Goal: Find contact information: Find contact information

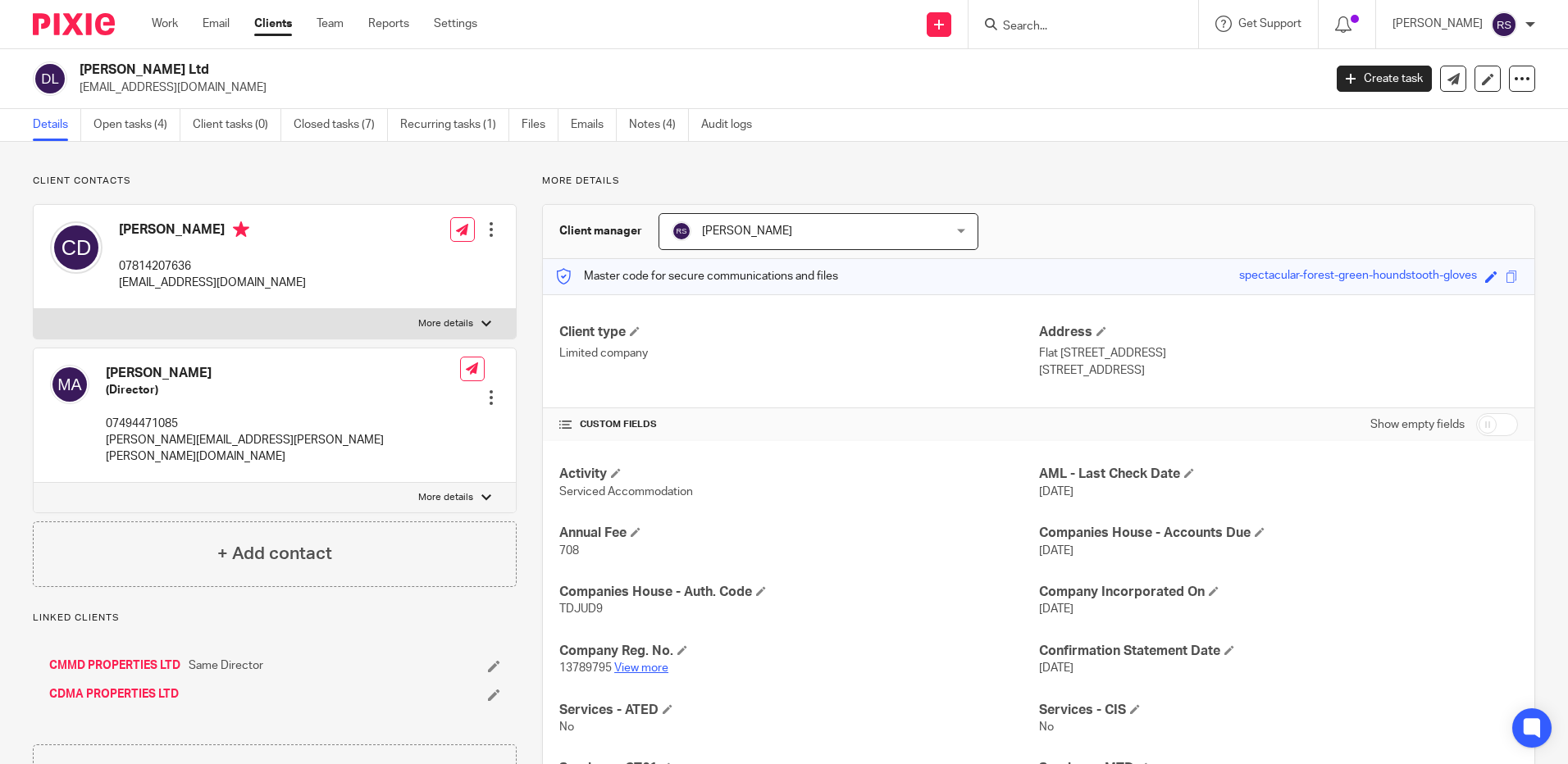
click at [645, 666] on link "View more" at bounding box center [641, 668] width 54 height 11
click at [1043, 32] on input "Search" at bounding box center [1076, 27] width 148 height 15
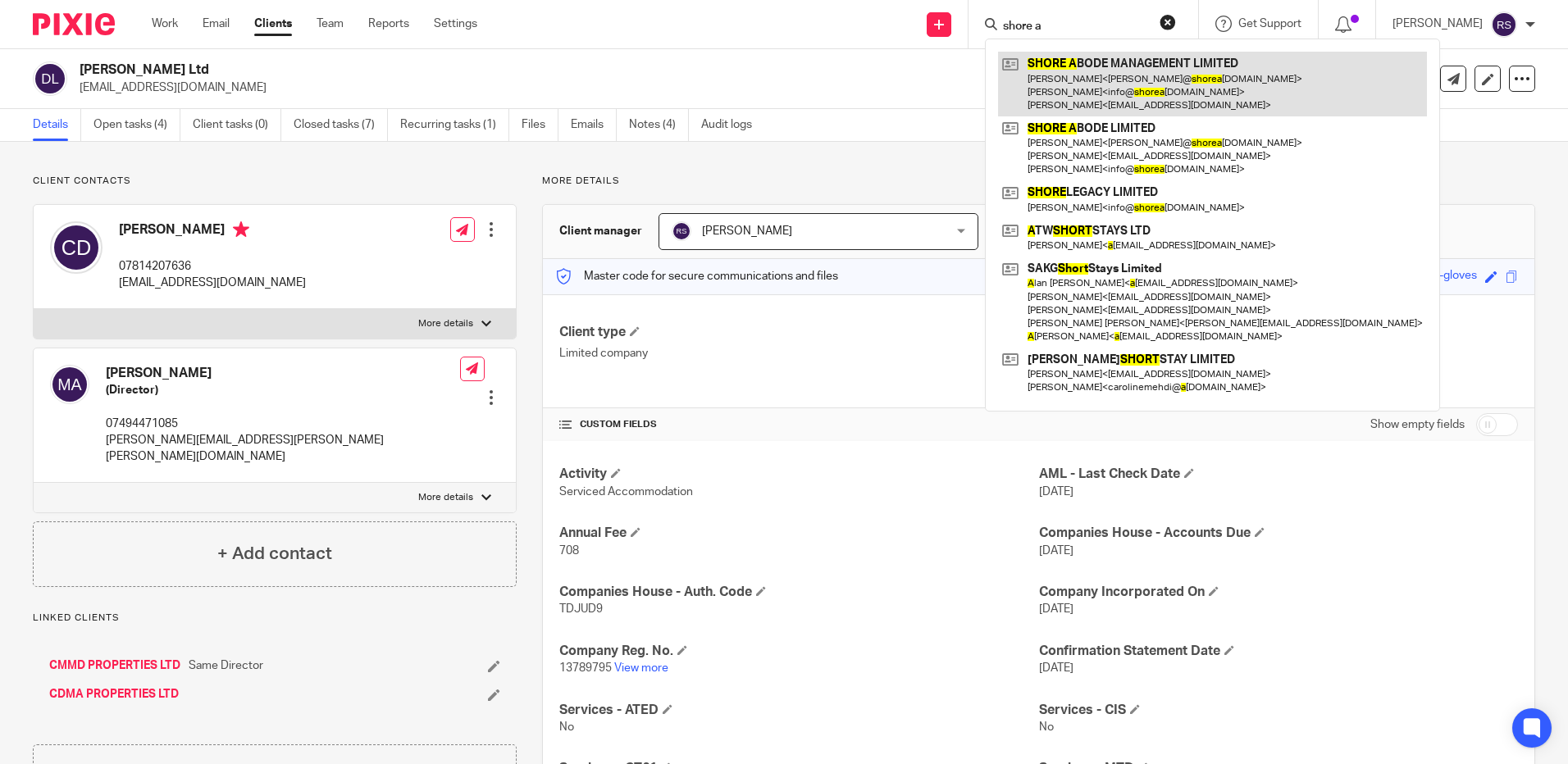
type input "shore a"
click at [1131, 77] on link at bounding box center [1212, 84] width 429 height 64
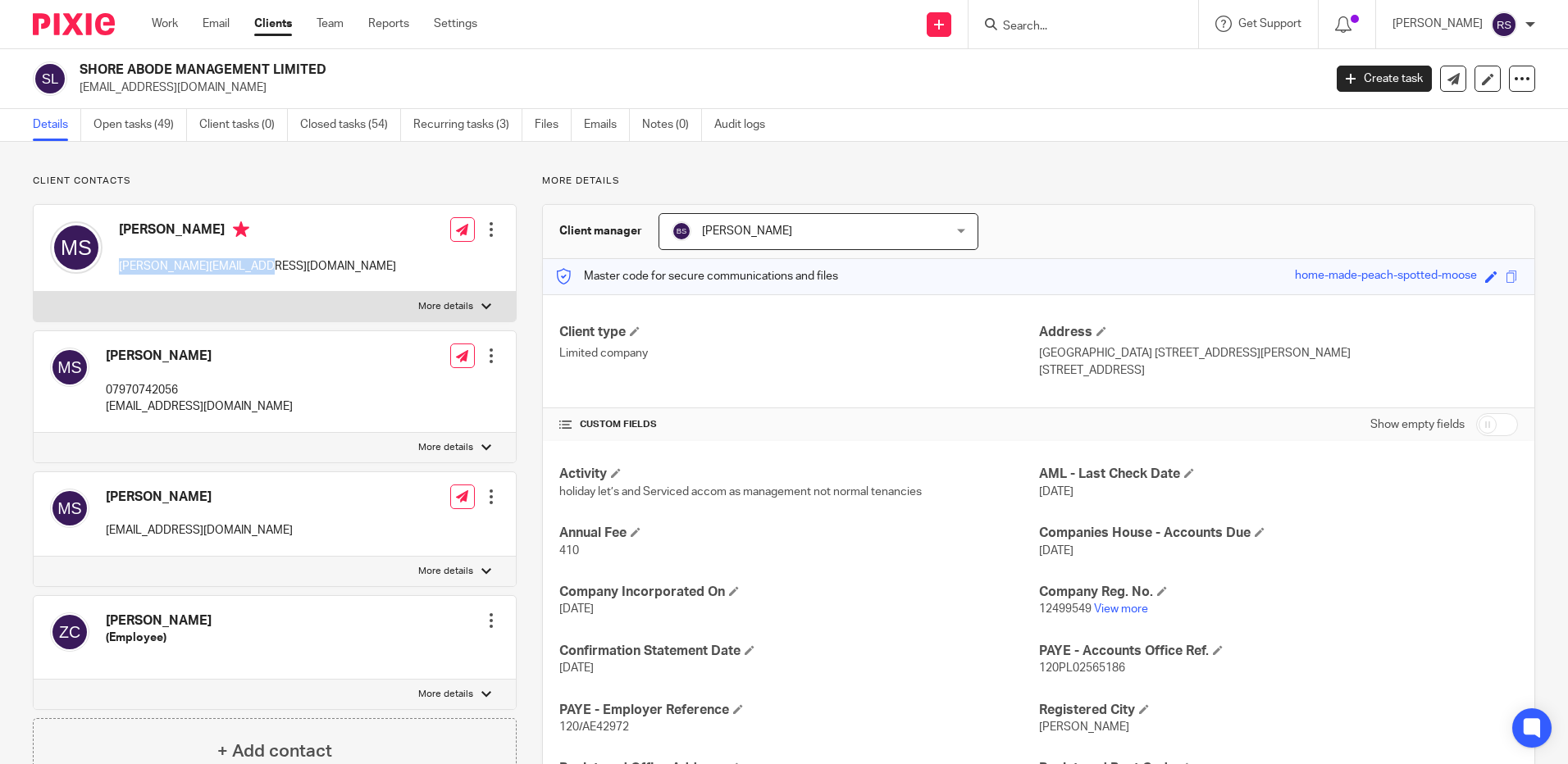
drag, startPoint x: 263, startPoint y: 269, endPoint x: 118, endPoint y: 262, distance: 145.2
click at [118, 262] on div "Martin Shorey martin@shoreabode.co.uk Edit contact Create client from contact E…" at bounding box center [275, 249] width 482 height 87
copy p "[PERSON_NAME][EMAIL_ADDRESS][DOMAIN_NAME]"
drag, startPoint x: 177, startPoint y: 533, endPoint x: 99, endPoint y: 531, distance: 78.0
click at [99, 531] on div "Martin Shorey 007shorey@gmail.com Edit contact Create client from contact Expor…" at bounding box center [275, 514] width 482 height 84
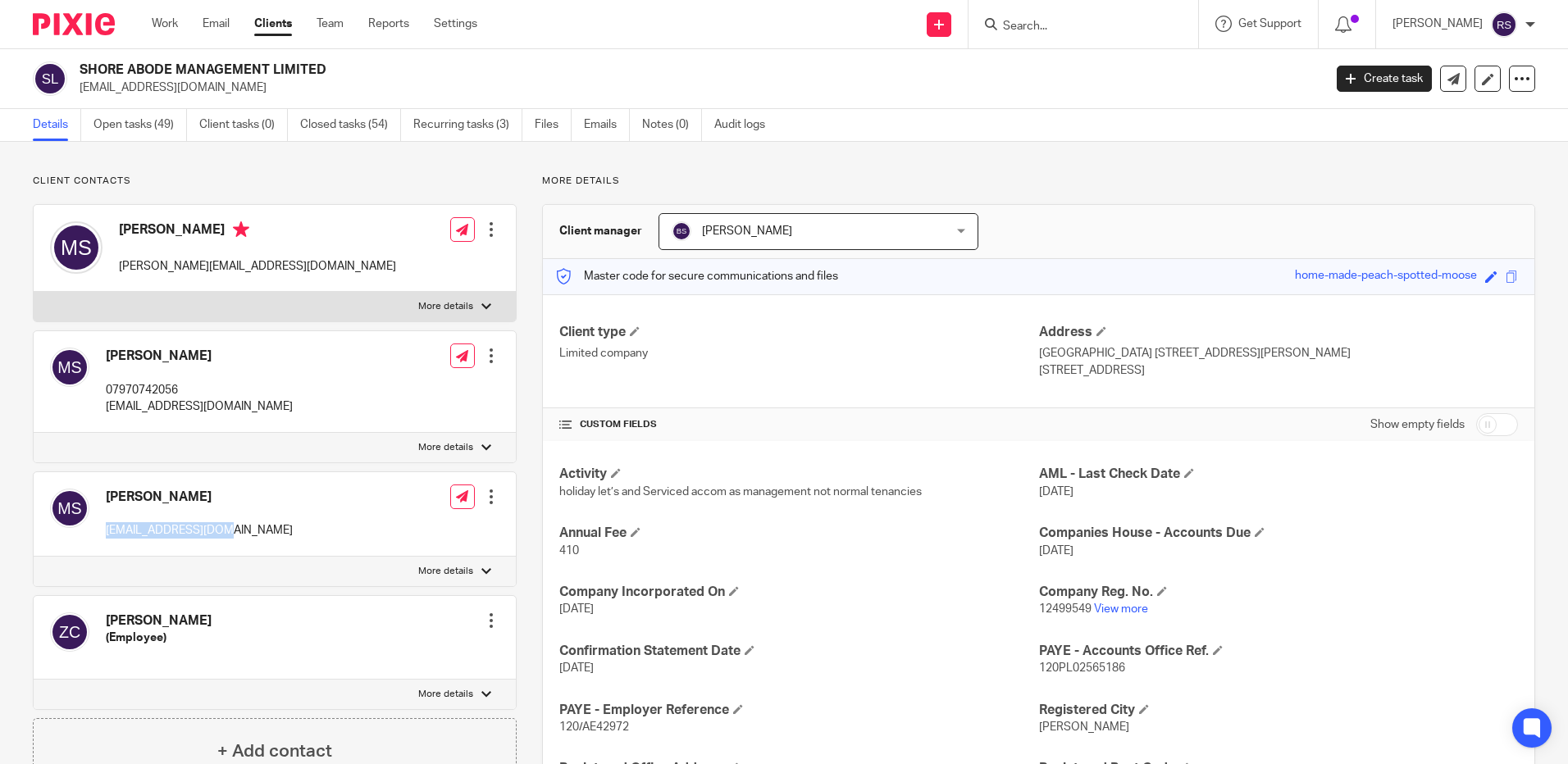
copy p "[EMAIL_ADDRESS][DOMAIN_NAME]"
drag, startPoint x: 249, startPoint y: 409, endPoint x: 98, endPoint y: 417, distance: 151.2
click at [98, 417] on div "Martin Shorey 07970742056 info@shoreabode.co.uk Edit contact Create client from…" at bounding box center [275, 382] width 482 height 101
copy p "[EMAIL_ADDRESS][DOMAIN_NAME]"
